Goal: Consume media (video, audio)

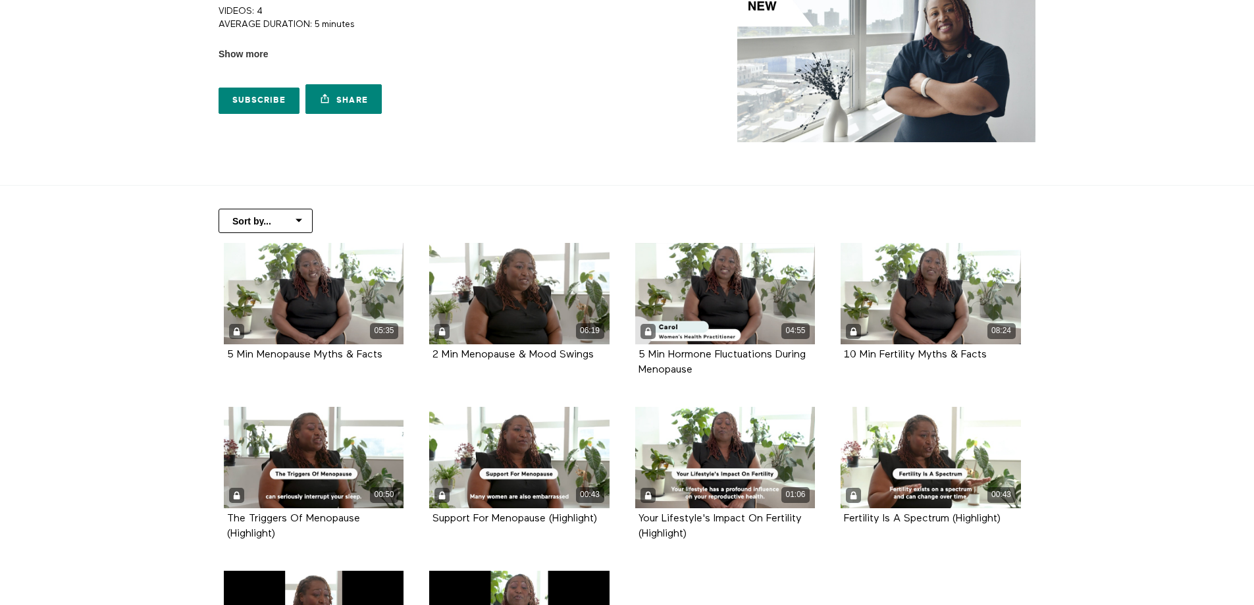
scroll to position [57, 0]
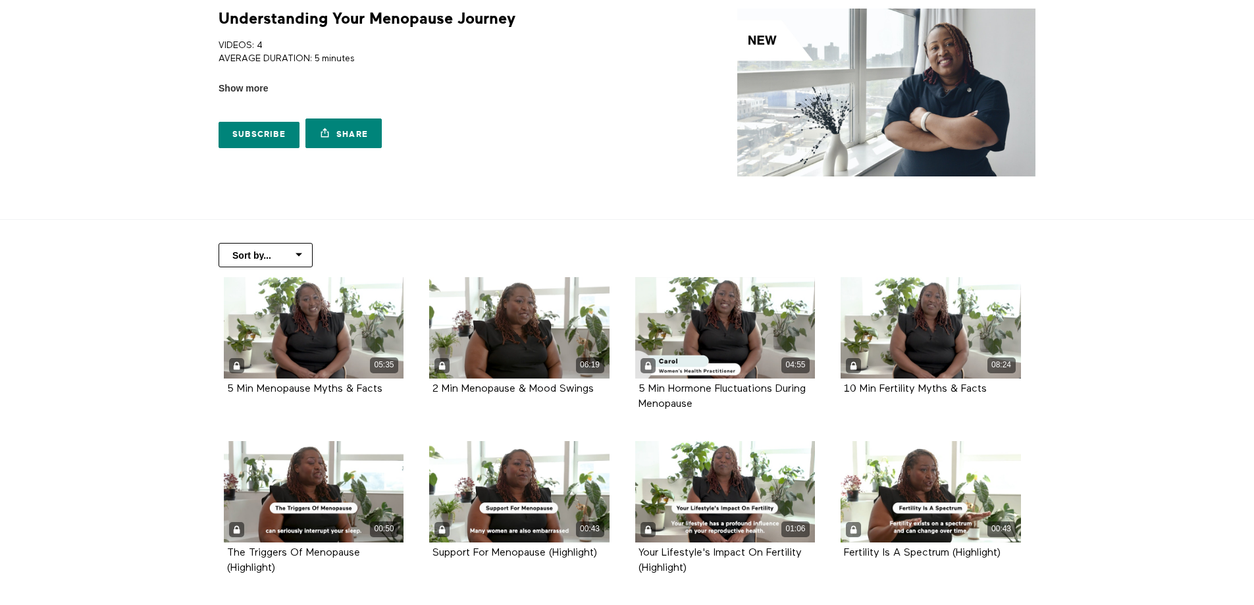
click at [879, 93] on img at bounding box center [886, 93] width 298 height 168
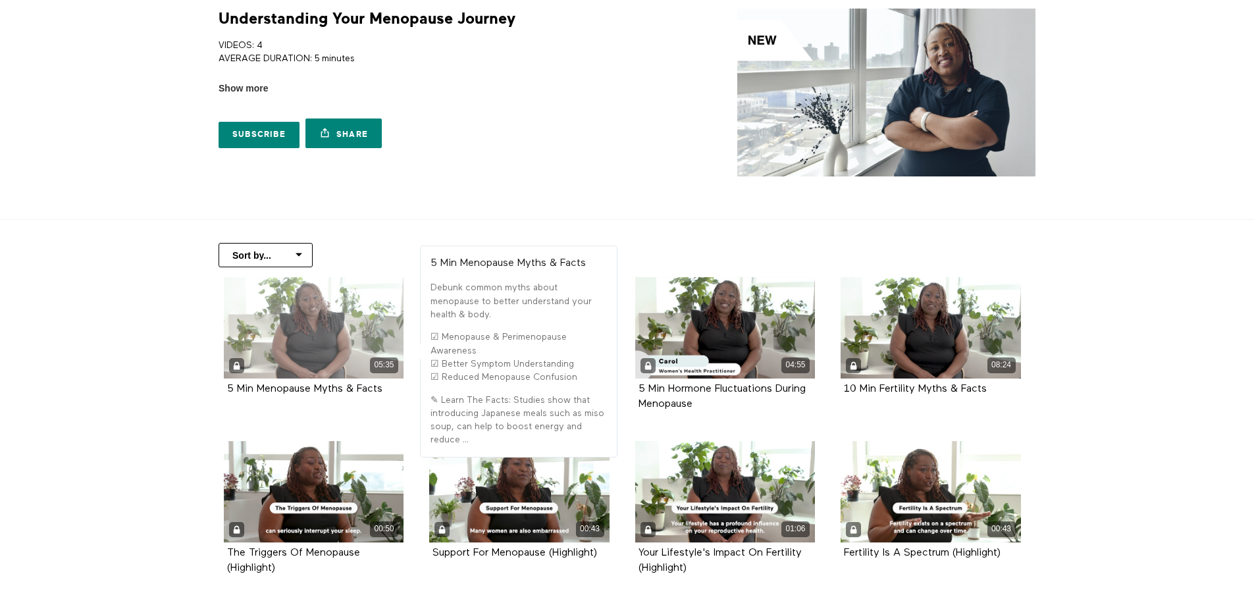
click at [340, 344] on div "05:35" at bounding box center [314, 327] width 180 height 101
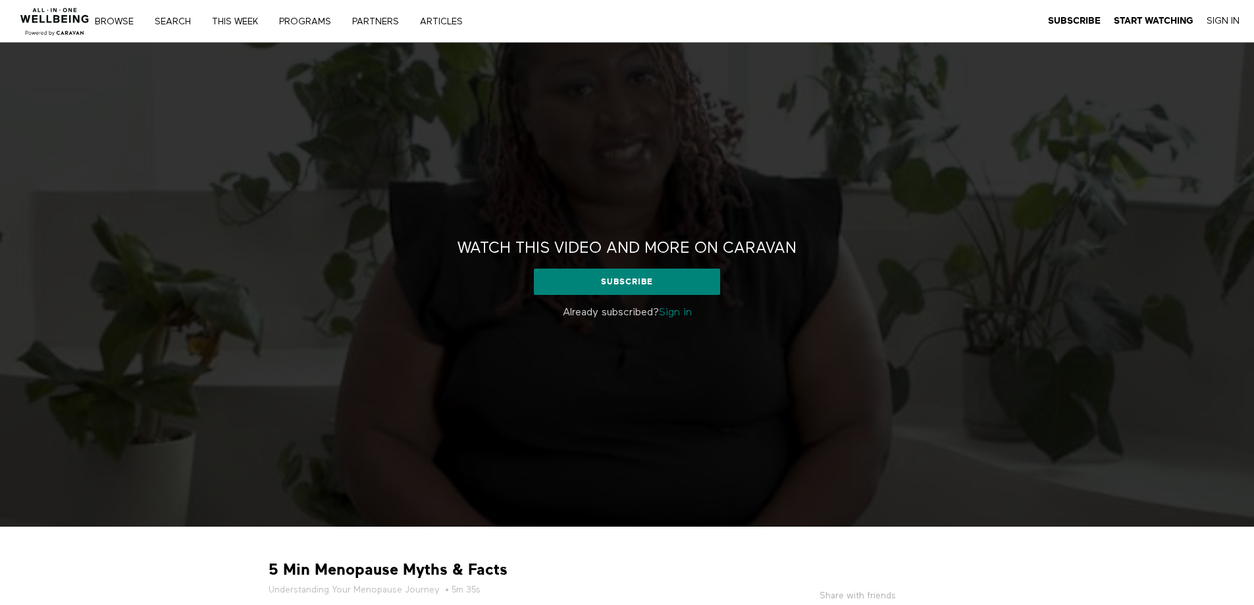
click at [668, 315] on link "Sign in" at bounding box center [675, 313] width 33 height 11
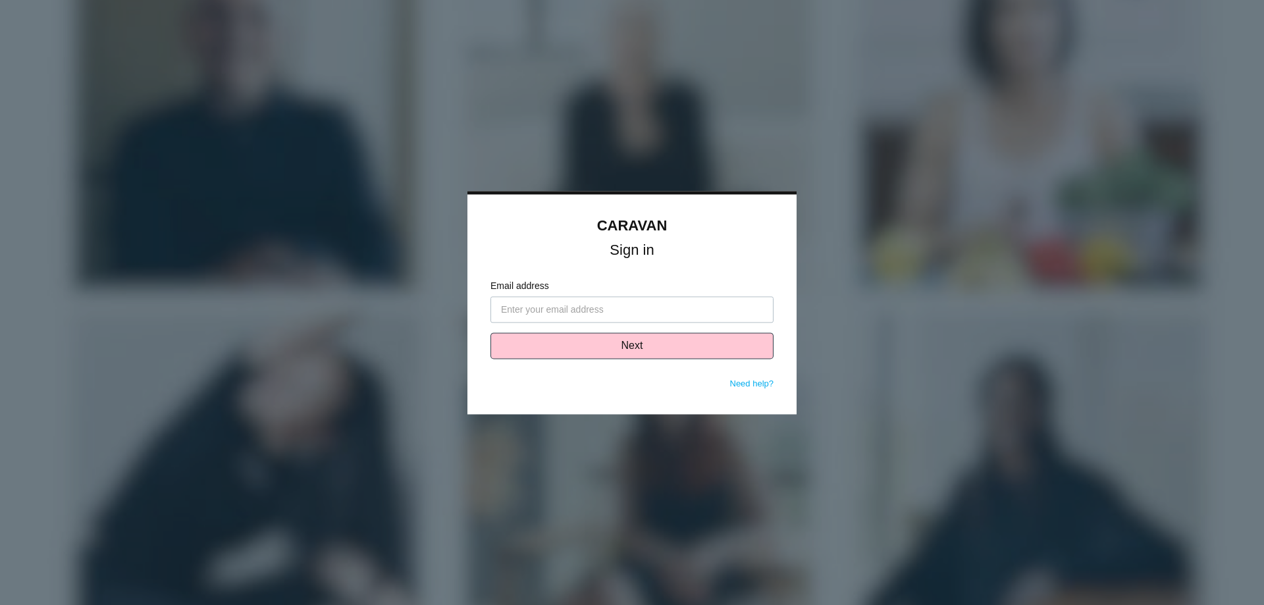
click at [669, 315] on input "Email address" at bounding box center [632, 309] width 283 height 26
type input "suzonne.m.windham@vcc.org"
click at [670, 333] on button "Next" at bounding box center [632, 346] width 283 height 26
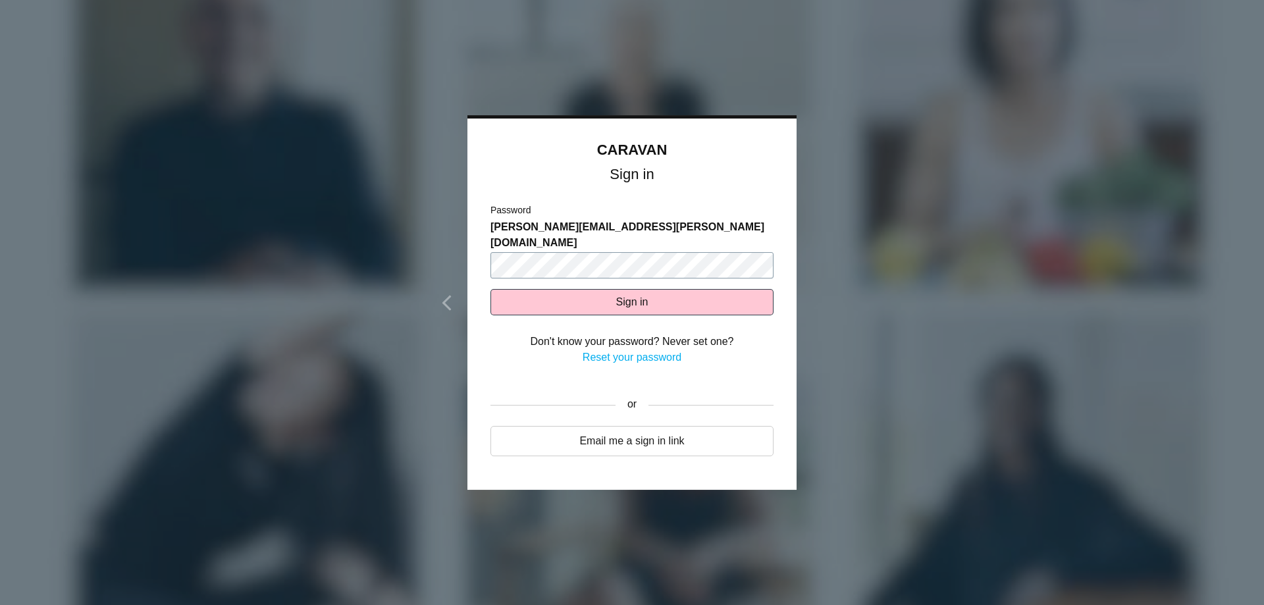
click at [491, 289] on button "Sign in" at bounding box center [632, 302] width 283 height 26
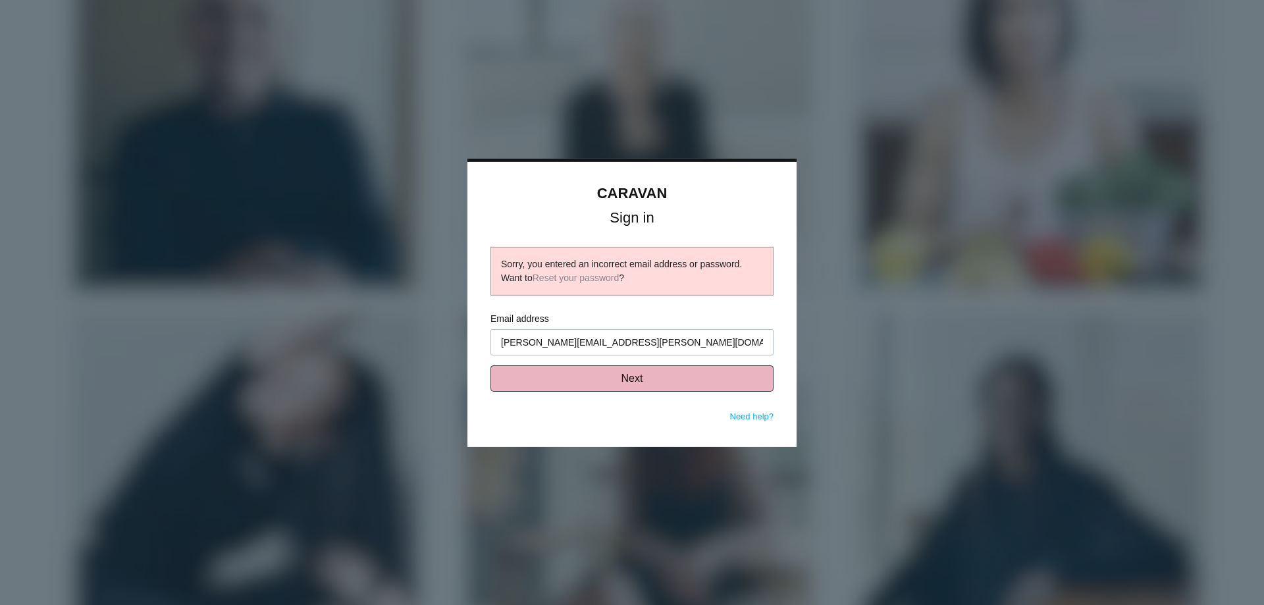
click at [619, 387] on button "Next" at bounding box center [632, 378] width 283 height 26
